Goal: Task Accomplishment & Management: Use online tool/utility

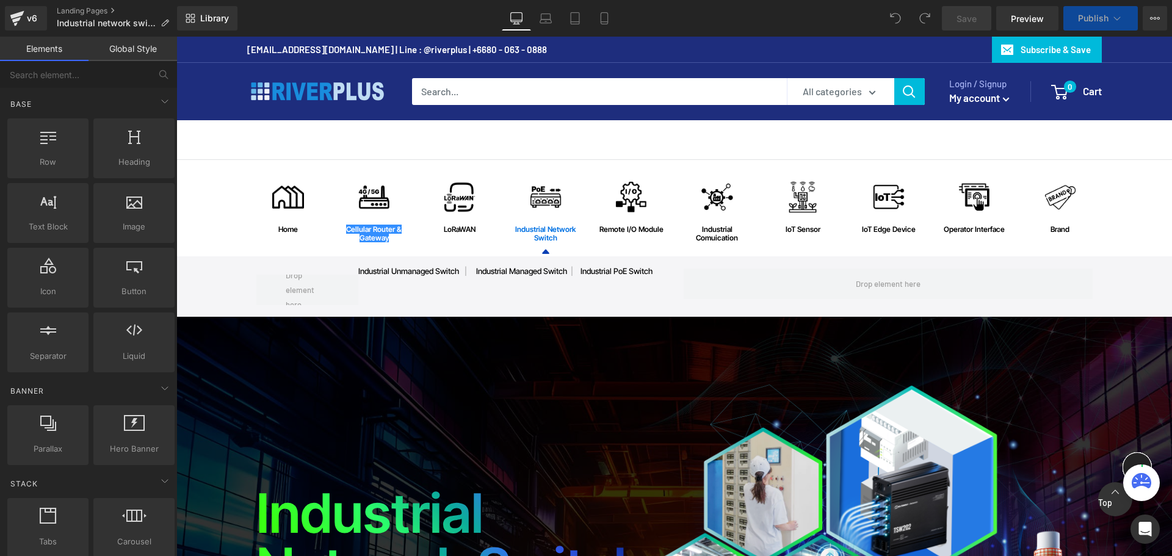
click at [573, 273] on span "|" at bounding box center [572, 271] width 2 height 10
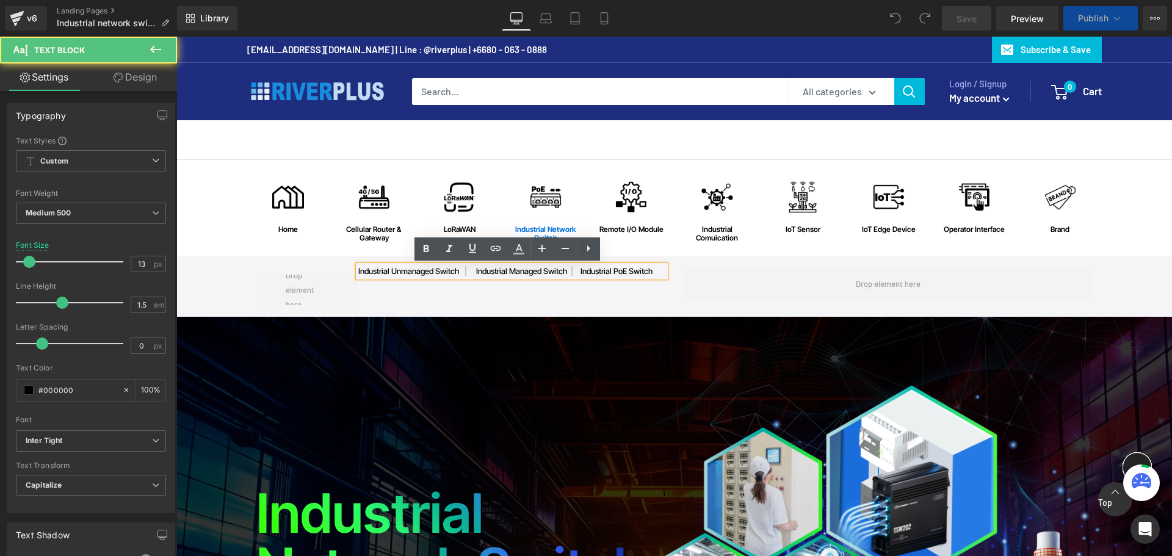
drag, startPoint x: 576, startPoint y: 272, endPoint x: 569, endPoint y: 273, distance: 6.2
click at [569, 273] on p "industrial unmanaged switch | industrial managed switch | industrial PoE switch" at bounding box center [511, 272] width 307 height 12
click at [572, 269] on span "|" at bounding box center [572, 271] width 2 height 10
click at [575, 272] on p "industrial unmanaged switch | industrial managed switch | industrial PoE switch" at bounding box center [511, 272] width 307 height 12
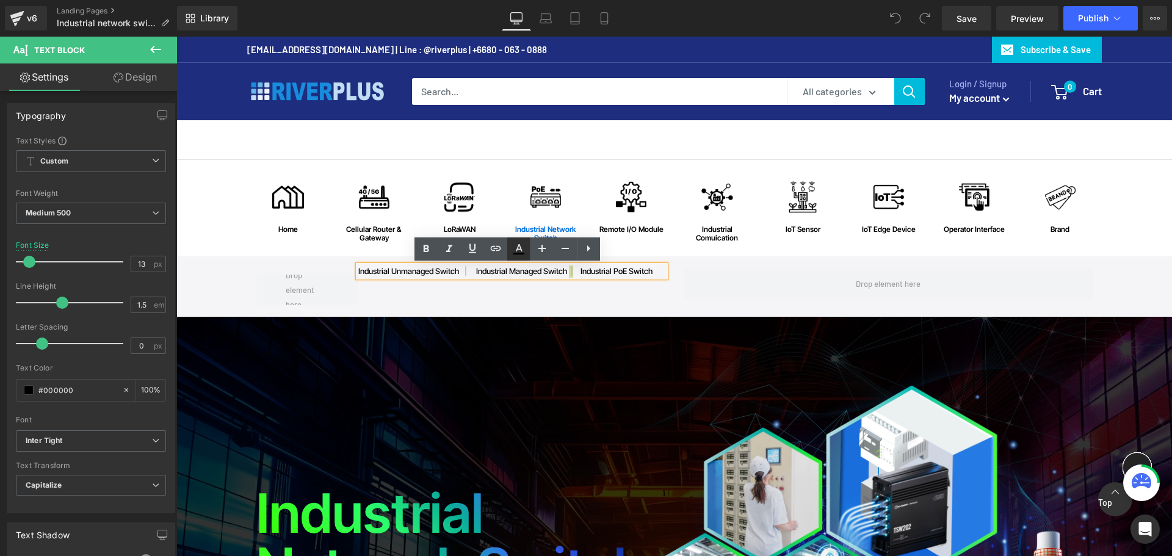
click at [524, 255] on icon at bounding box center [518, 249] width 15 height 15
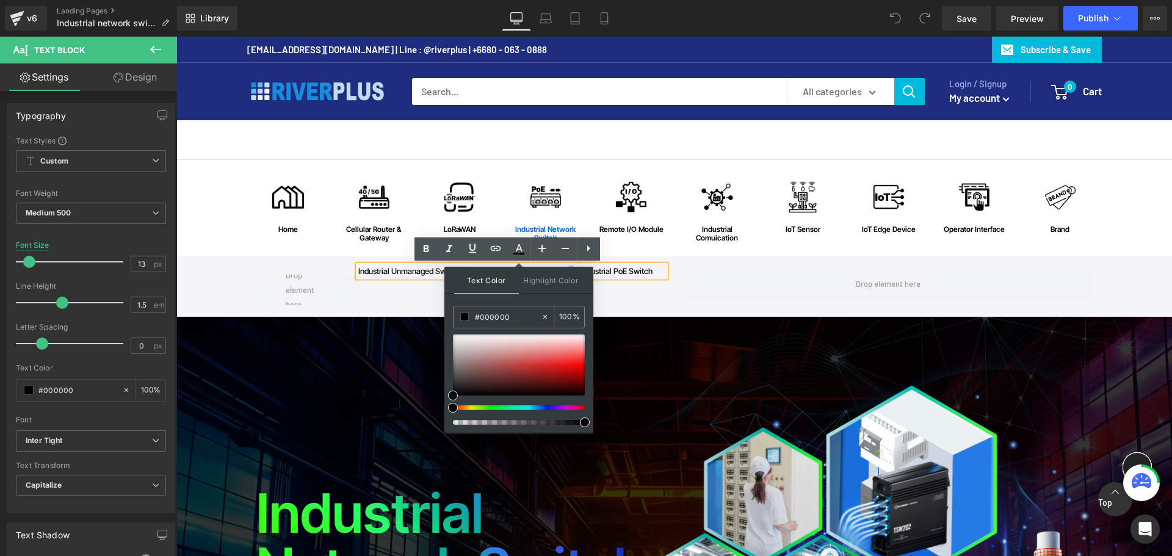
click at [615, 291] on div "industrial unmanaged switch | industrial managed switch | industrial PoE switch…" at bounding box center [460, 287] width 409 height 37
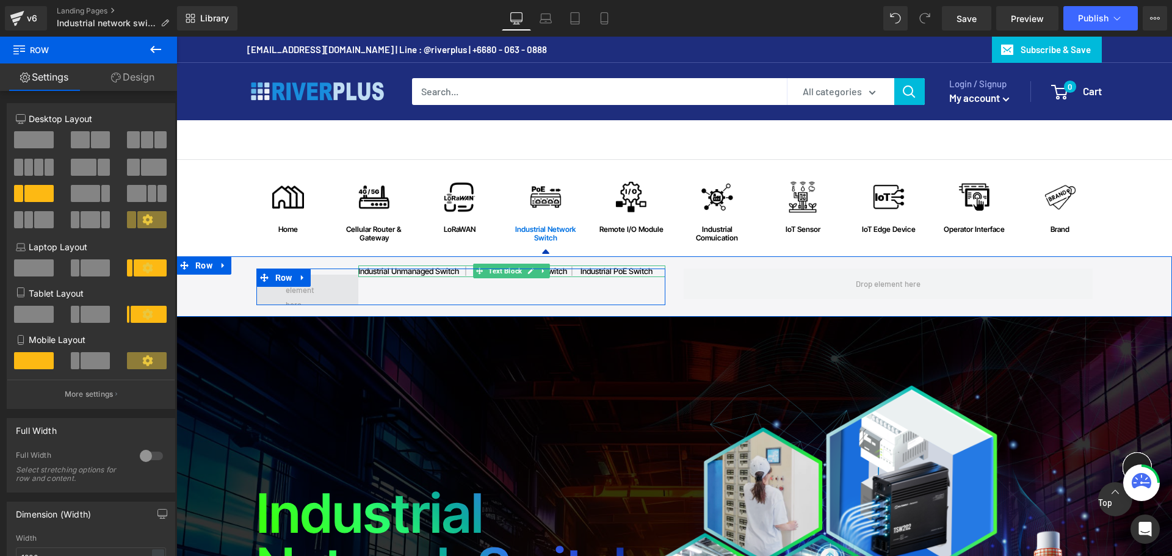
drag, startPoint x: 627, startPoint y: 272, endPoint x: 323, endPoint y: 290, distance: 305.1
click at [627, 272] on link "industrial PoE switch" at bounding box center [616, 271] width 72 height 10
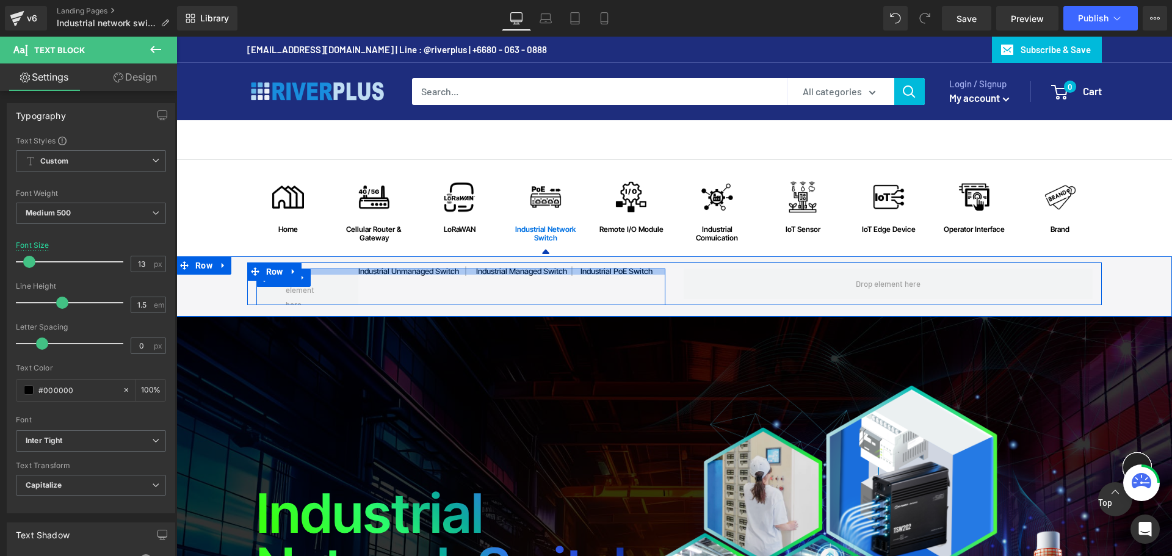
click at [455, 269] on div at bounding box center [460, 272] width 409 height 6
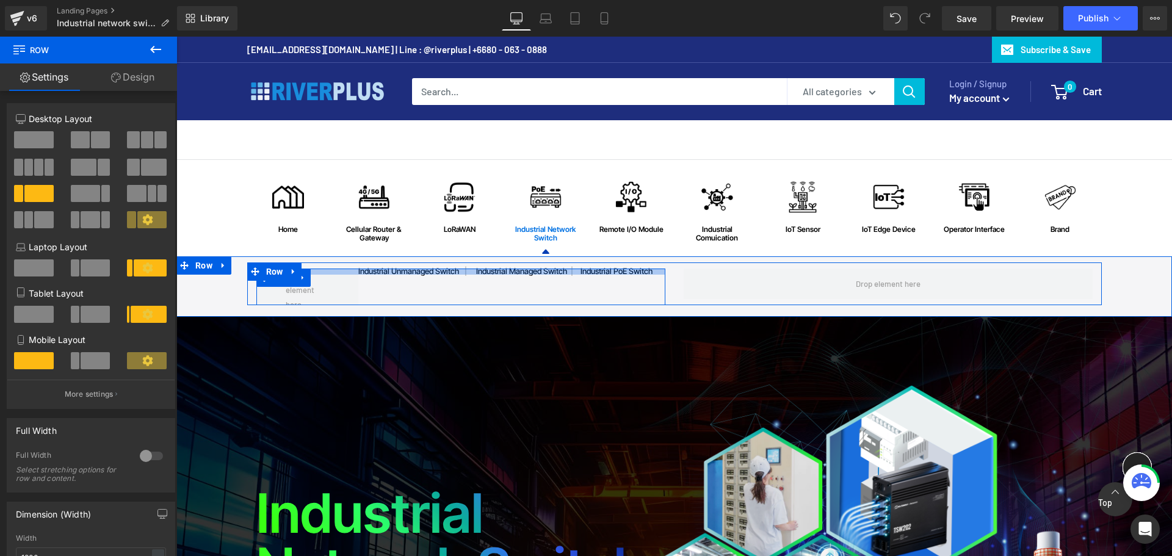
click at [463, 269] on div at bounding box center [460, 272] width 409 height 6
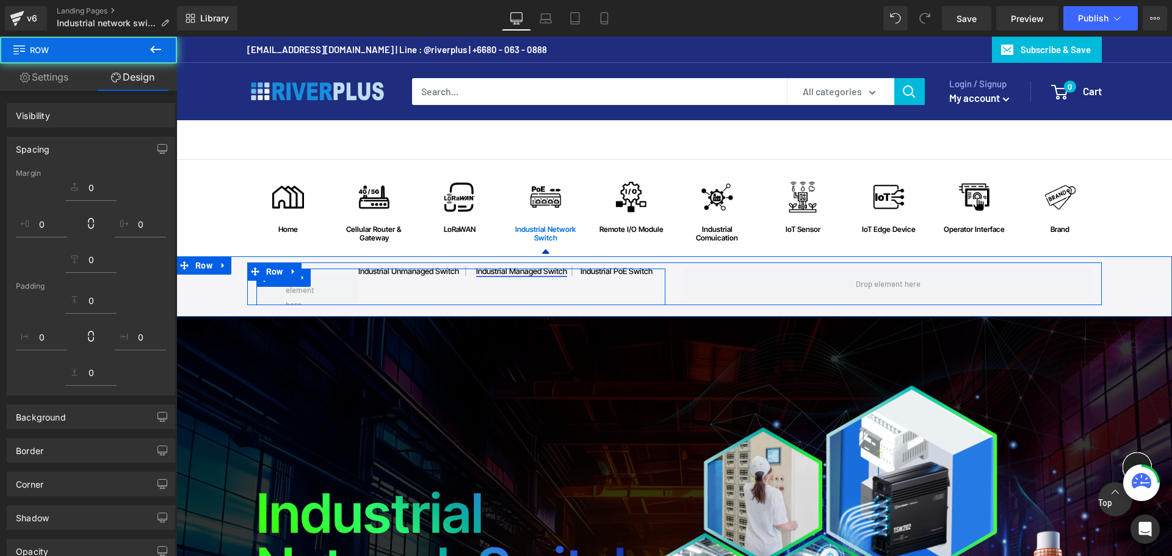
click at [463, 276] on div "industrial unmanaged switch | industrial managed switch | industrial PoE switch…" at bounding box center [511, 272] width 307 height 12
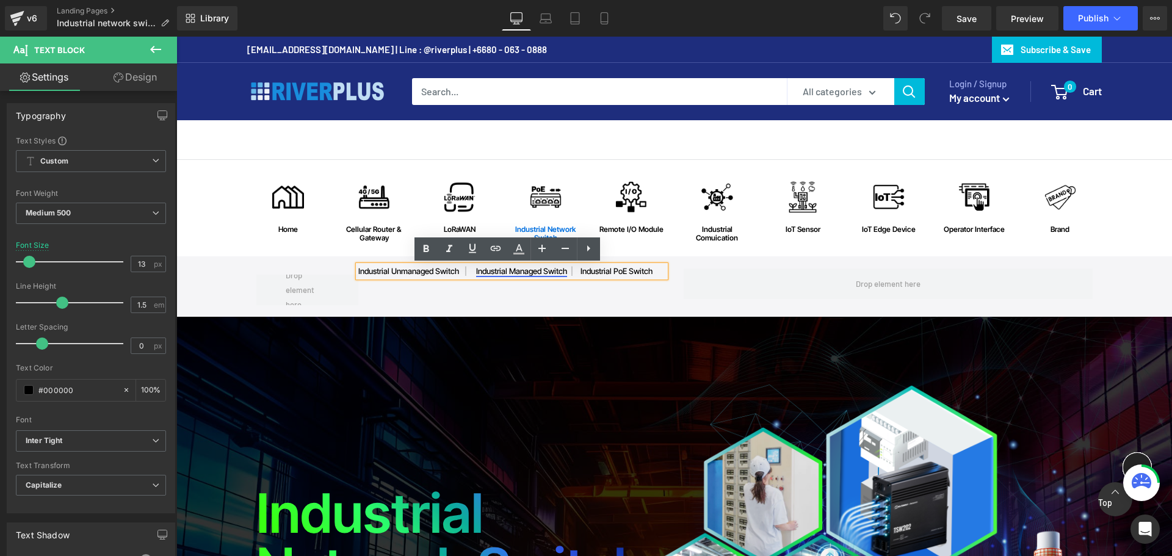
click at [486, 272] on link "industrial managed switch" at bounding box center [521, 271] width 91 height 10
click at [476, 272] on link "industrial managed switch" at bounding box center [521, 271] width 91 height 10
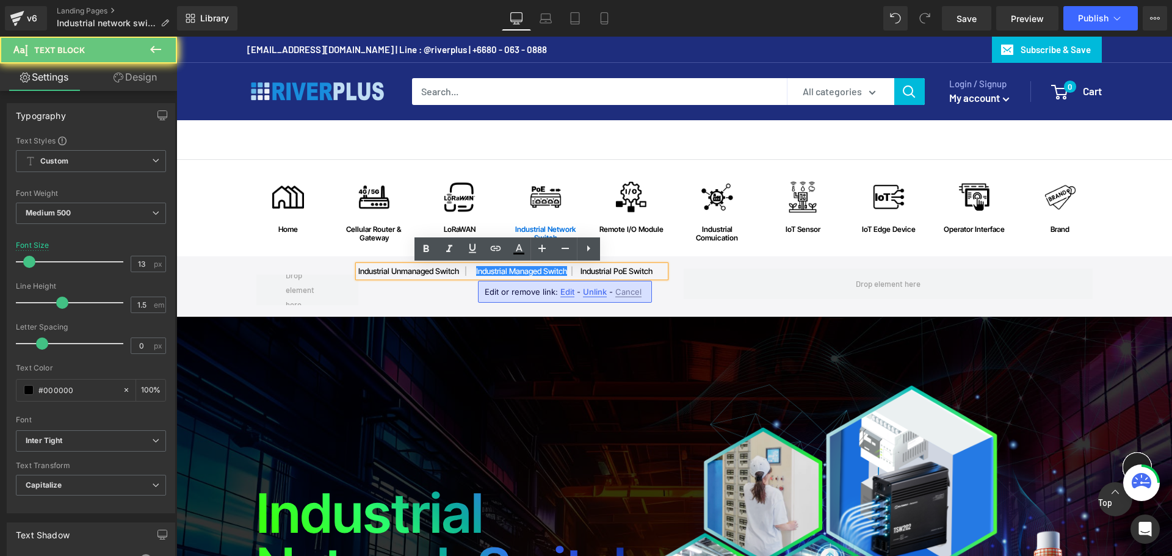
click at [472, 272] on p "industrial unmanaged switch | industrial managed switch | industrial PoE switch" at bounding box center [511, 272] width 307 height 12
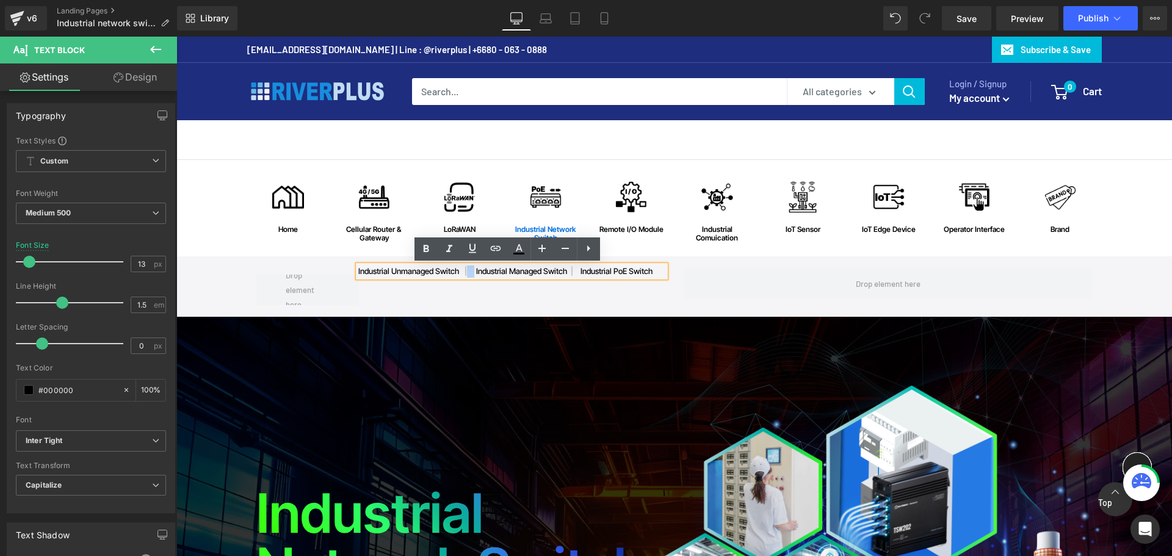
drag, startPoint x: 465, startPoint y: 272, endPoint x: 472, endPoint y: 272, distance: 6.7
click at [472, 272] on p "industrial unmanaged switch | industrial managed switch | industrial PoE switch" at bounding box center [511, 272] width 307 height 12
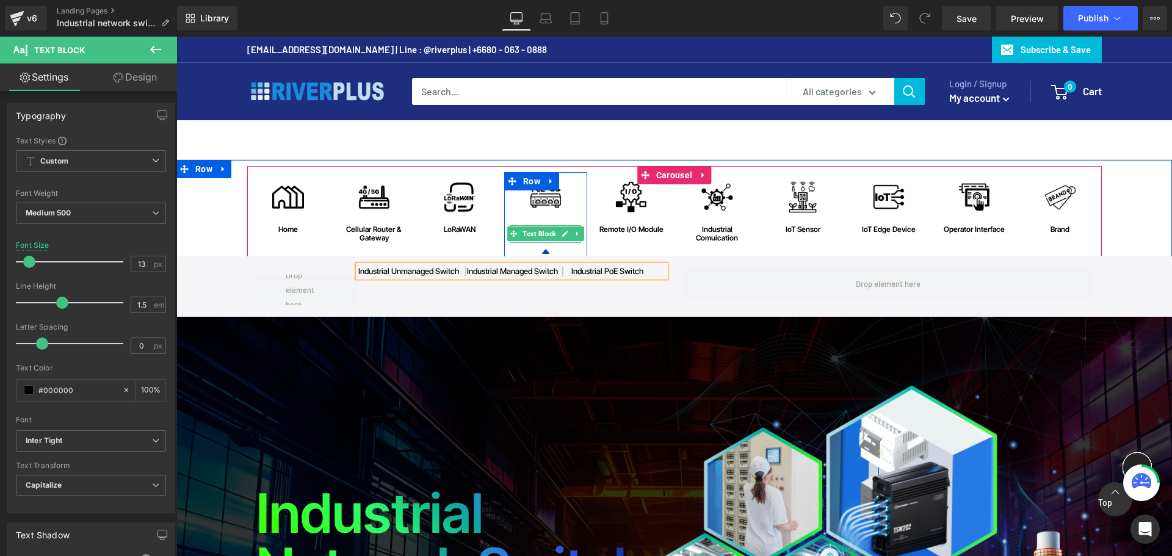
drag, startPoint x: 552, startPoint y: 228, endPoint x: 198, endPoint y: 359, distance: 377.0
click at [552, 228] on span "Text Block" at bounding box center [539, 233] width 38 height 15
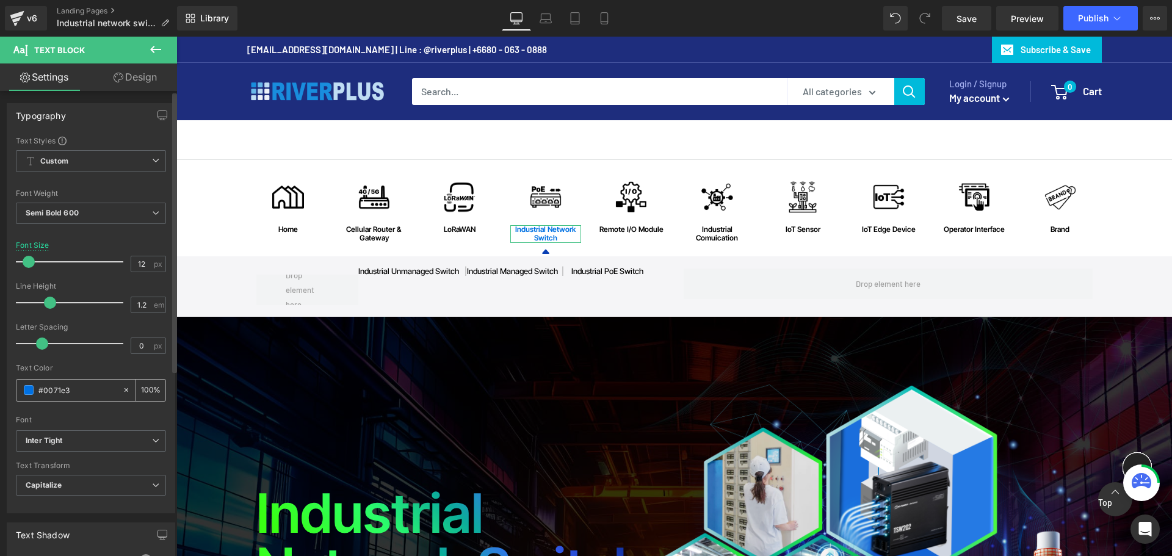
click at [75, 389] on input "#0071e3" at bounding box center [77, 389] width 78 height 13
